Goal: Task Accomplishment & Management: Use online tool/utility

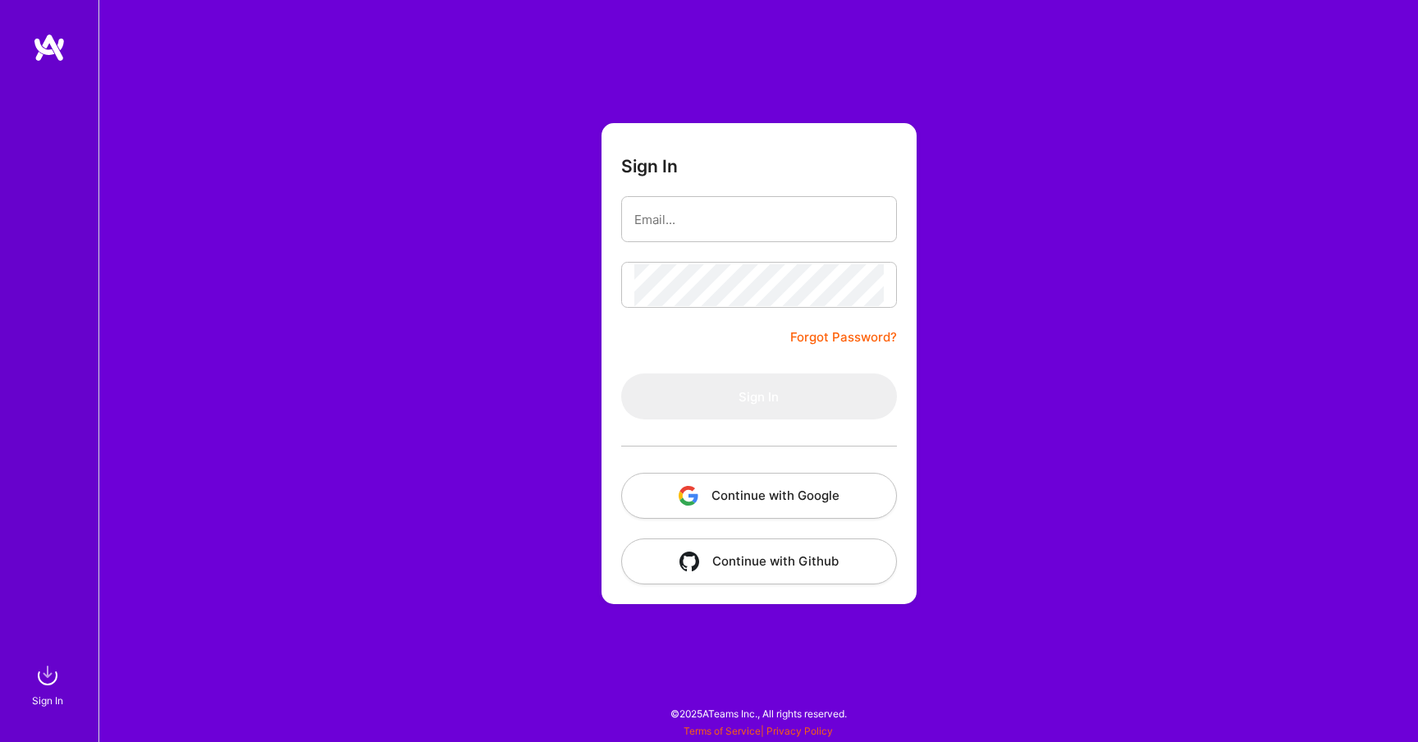
click at [753, 491] on button "Continue with Google" at bounding box center [759, 496] width 276 height 46
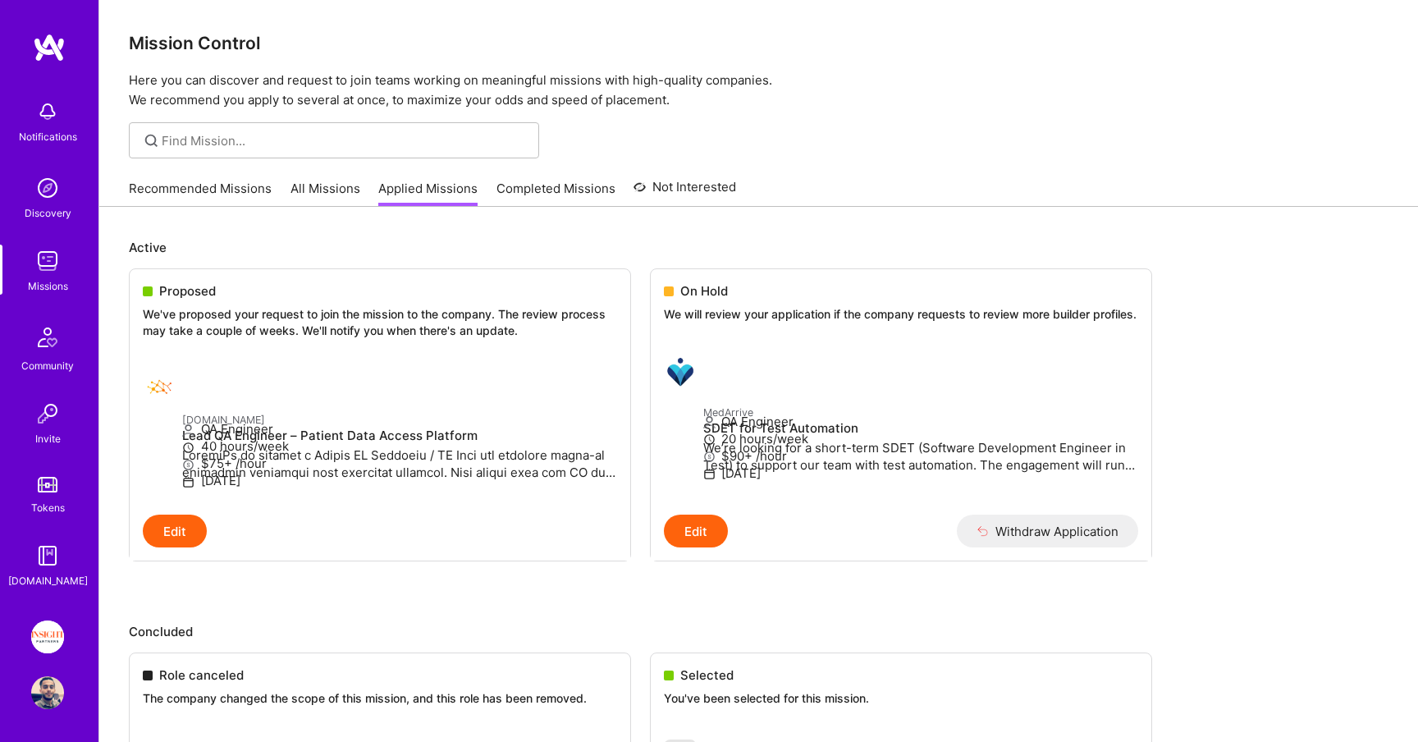
click at [329, 196] on link "All Missions" at bounding box center [325, 193] width 70 height 27
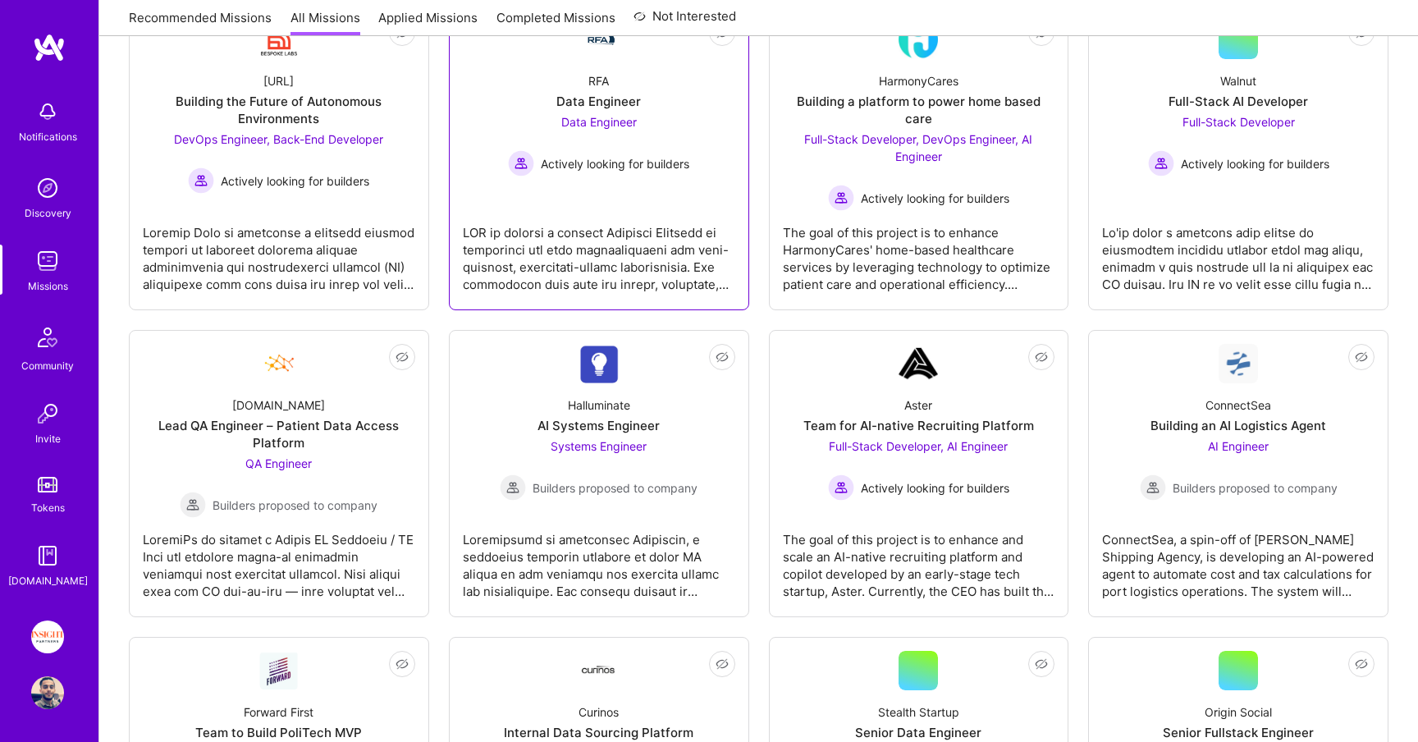
scroll to position [311, 0]
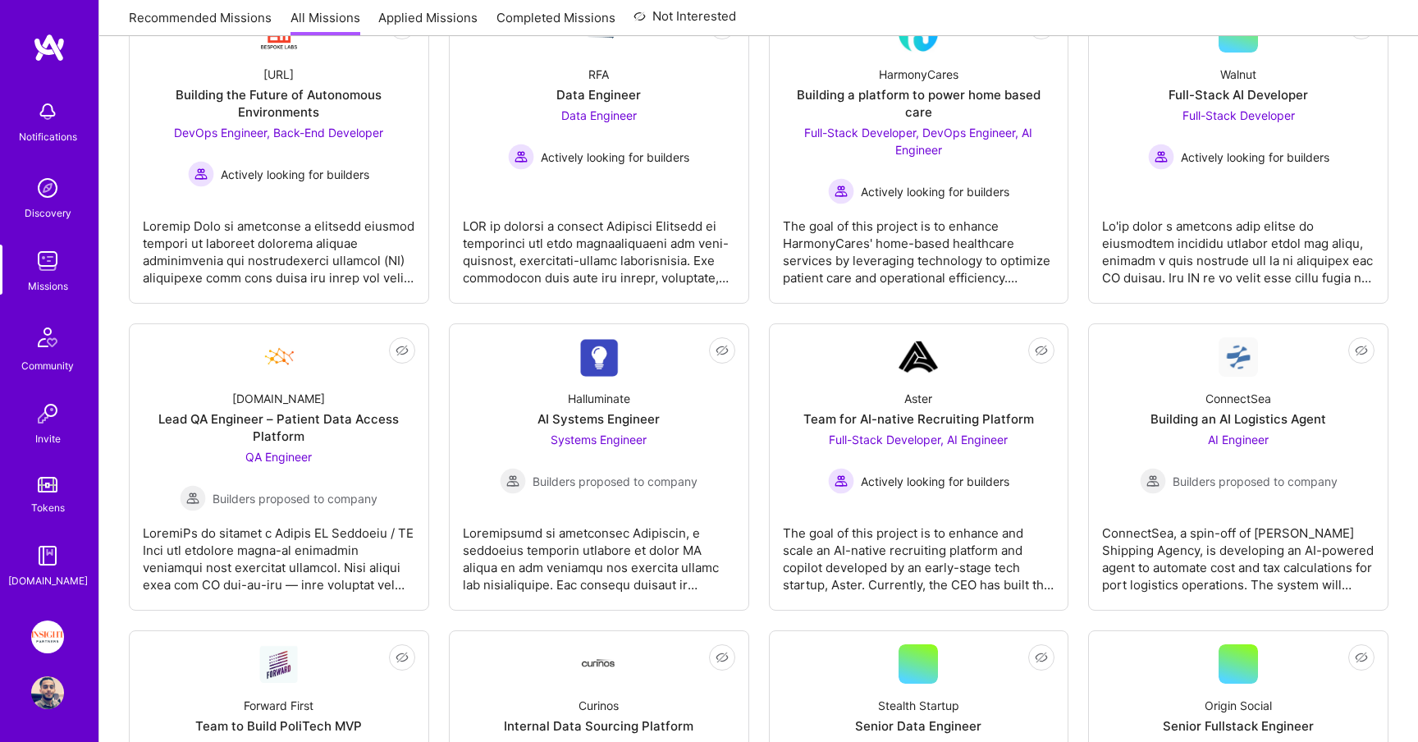
click at [44, 507] on div "Tokens" at bounding box center [48, 507] width 34 height 17
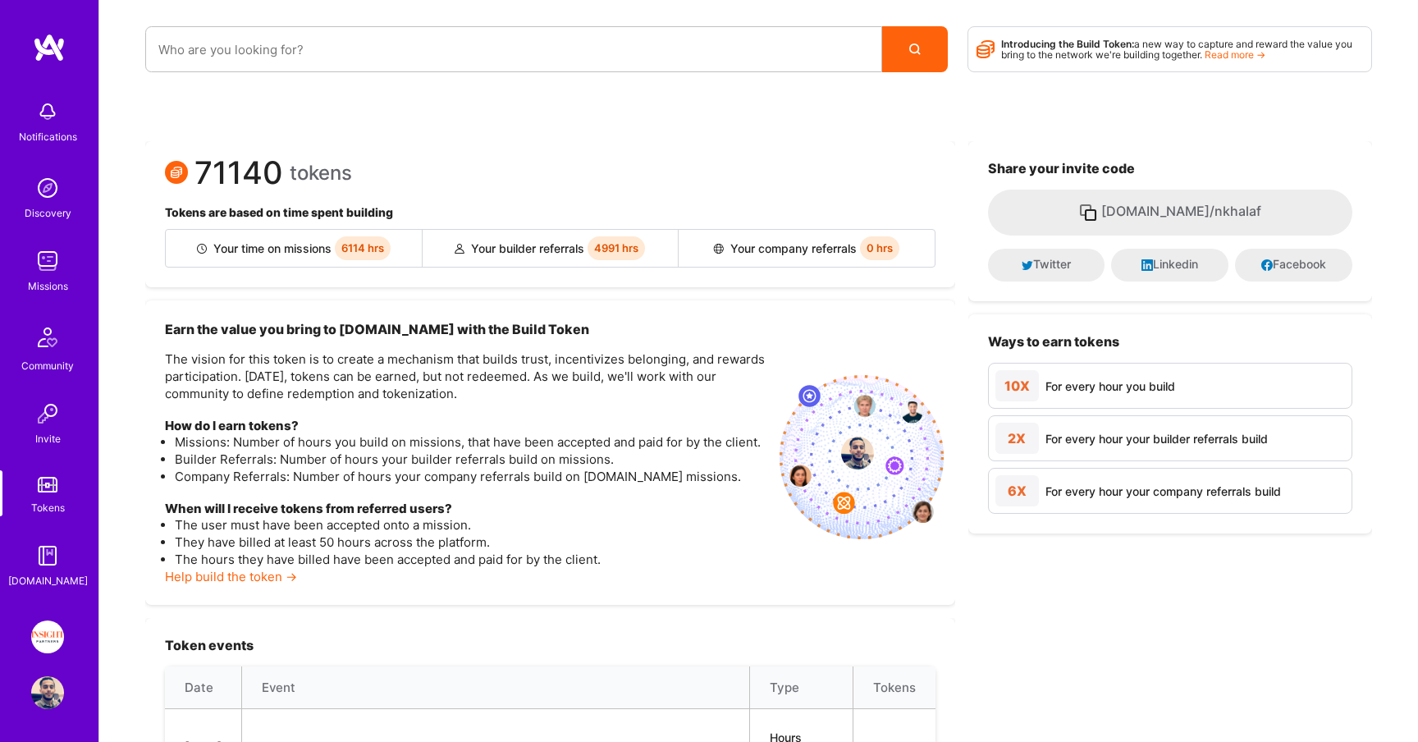
click at [42, 281] on div "Missions" at bounding box center [48, 285] width 40 height 17
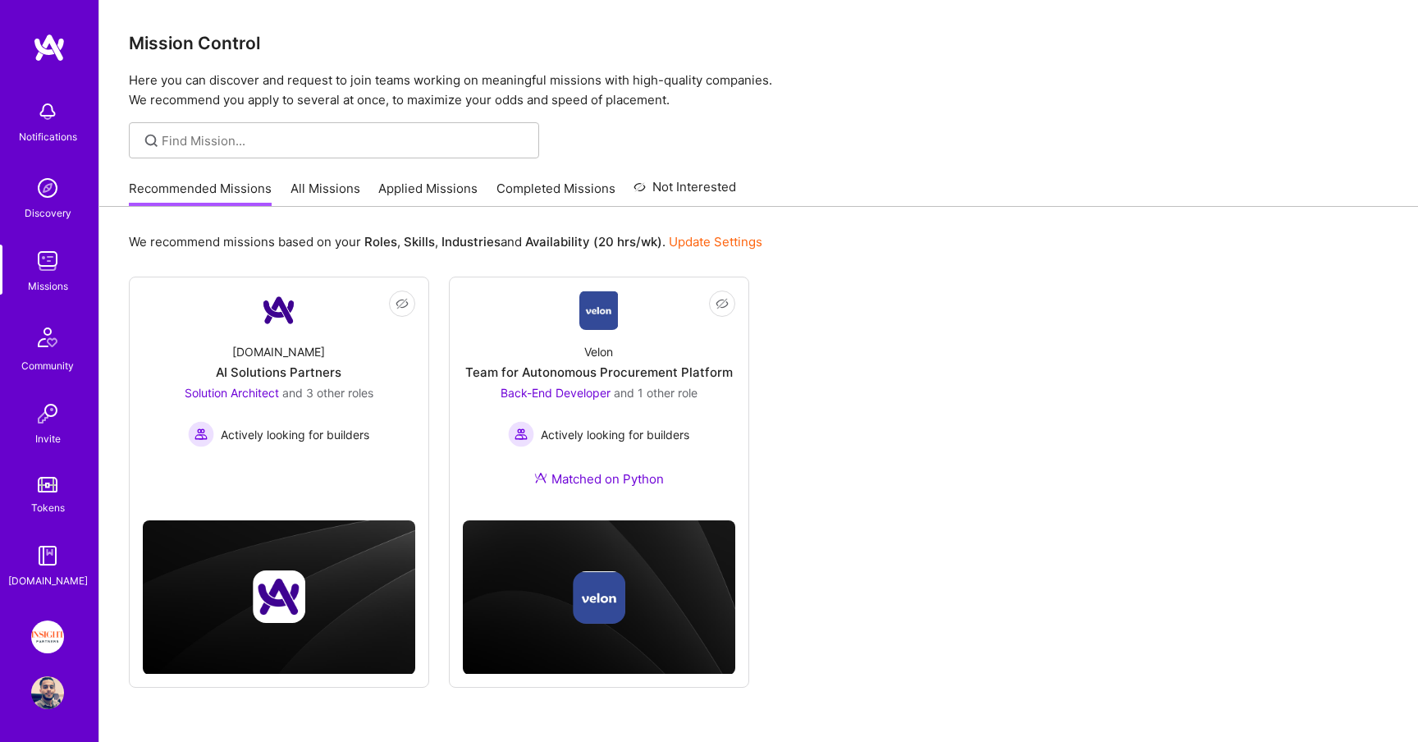
click at [414, 185] on link "Applied Missions" at bounding box center [427, 193] width 99 height 27
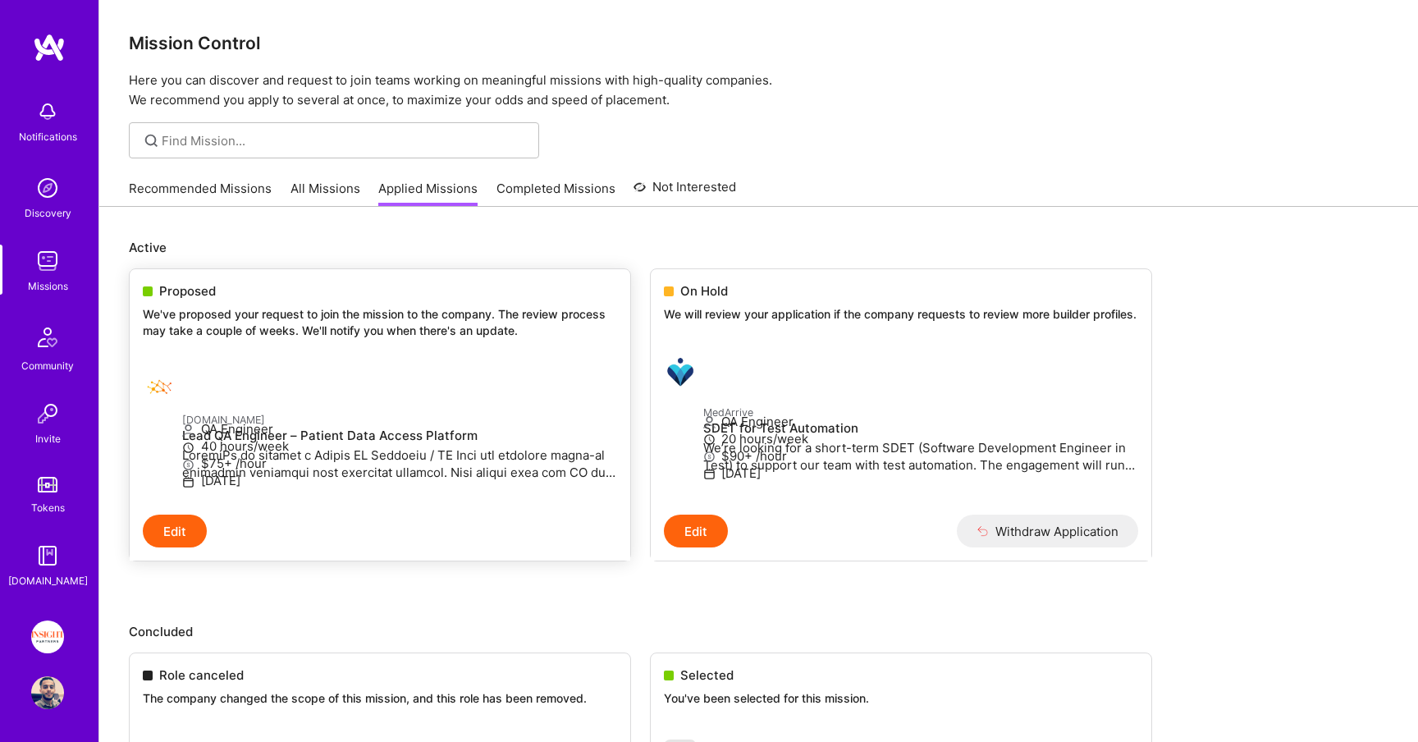
click at [349, 313] on p "We've proposed your request to join the mission to the company. The review proc…" at bounding box center [380, 322] width 474 height 32
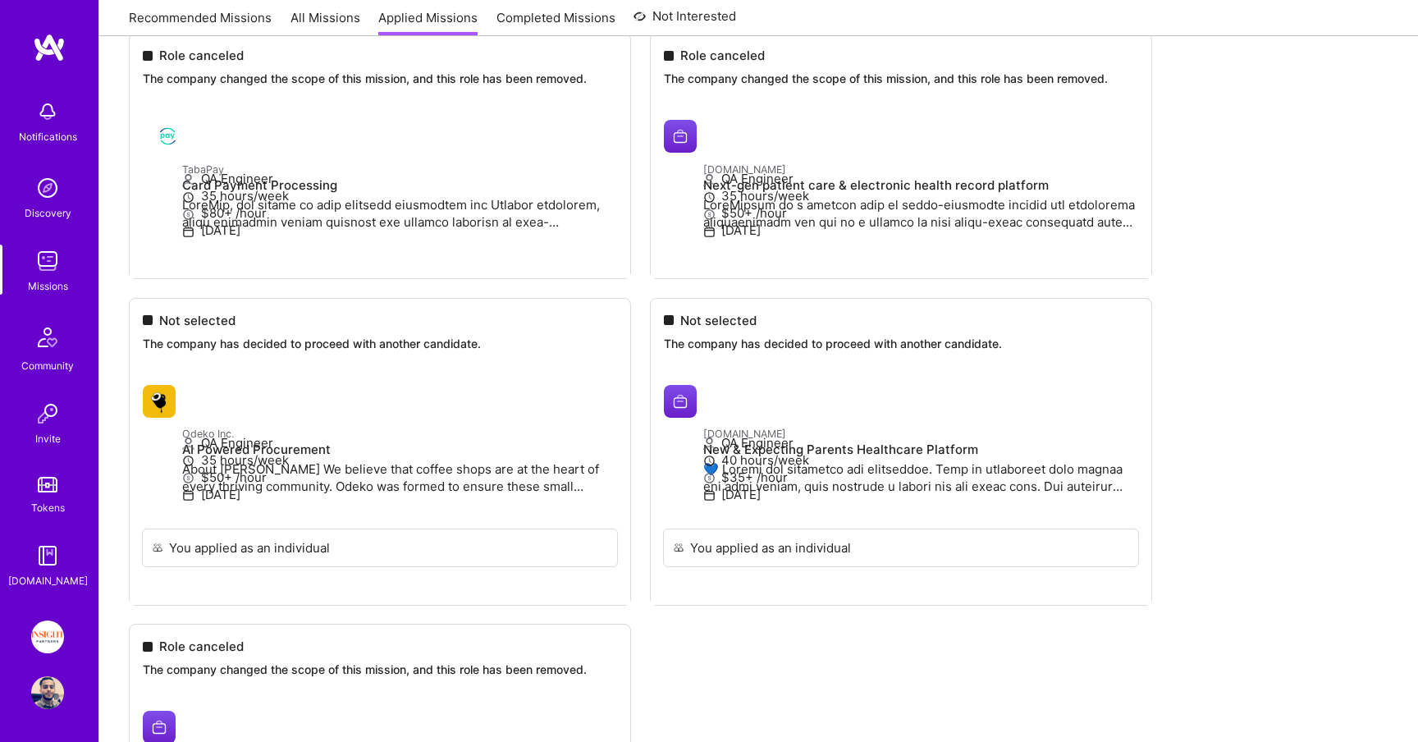
scroll to position [946, 0]
